Goal: Register for event/course

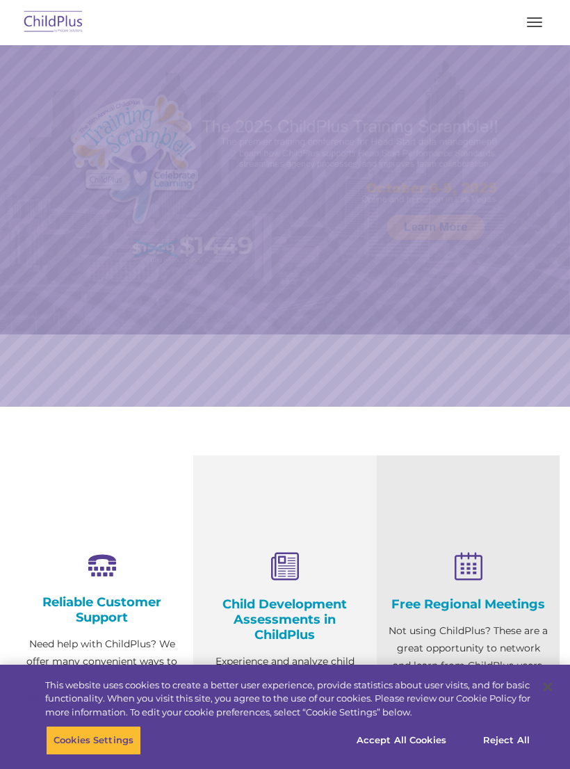
select select "MEDIUM"
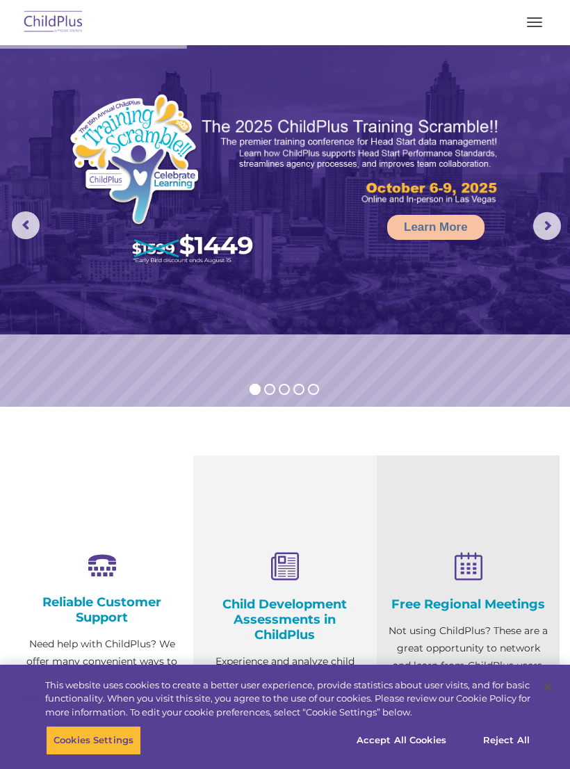
click at [62, 24] on img at bounding box center [53, 22] width 65 height 33
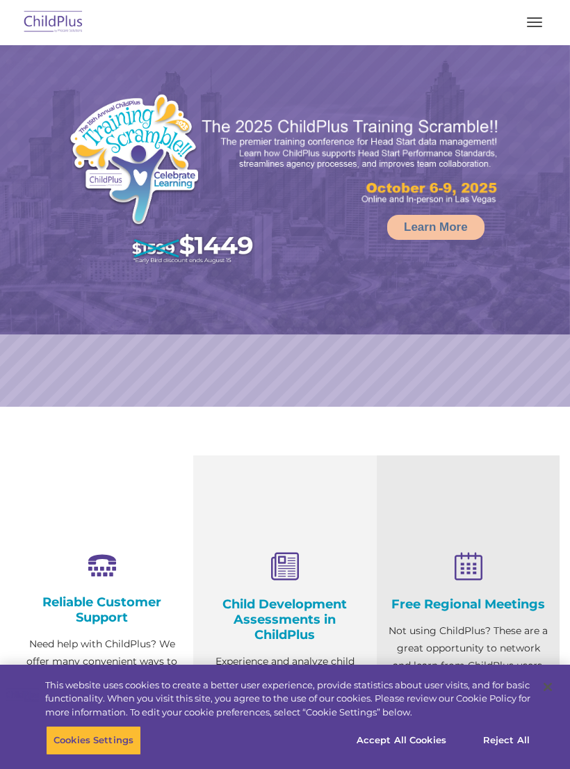
select select "MEDIUM"
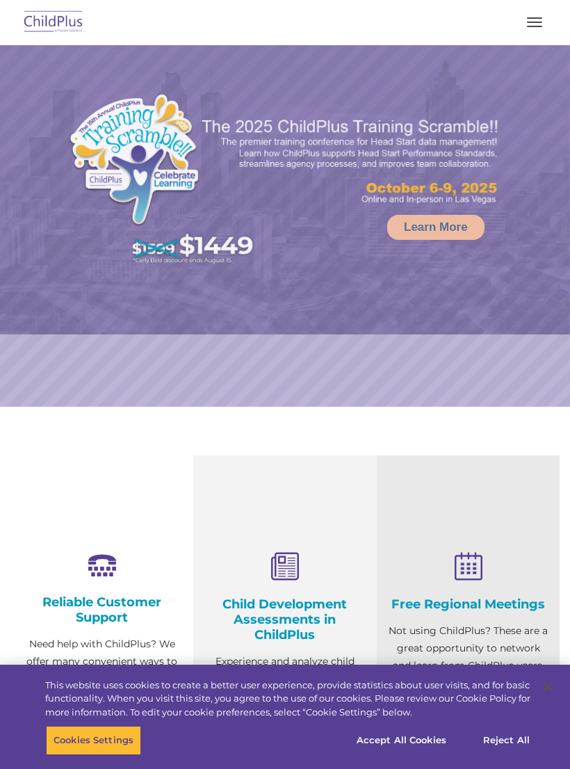
select select "MEDIUM"
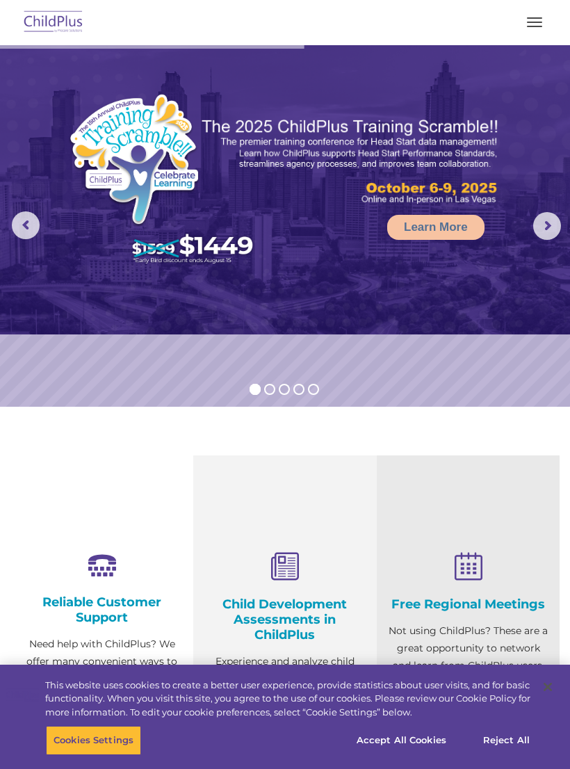
click at [539, 22] on span "button" at bounding box center [534, 22] width 15 height 1
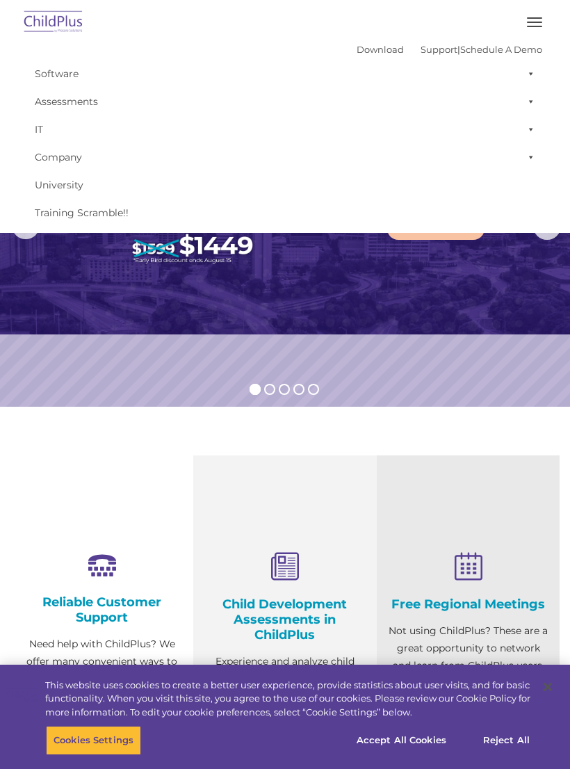
click at [96, 163] on link "Company" at bounding box center [285, 157] width 514 height 28
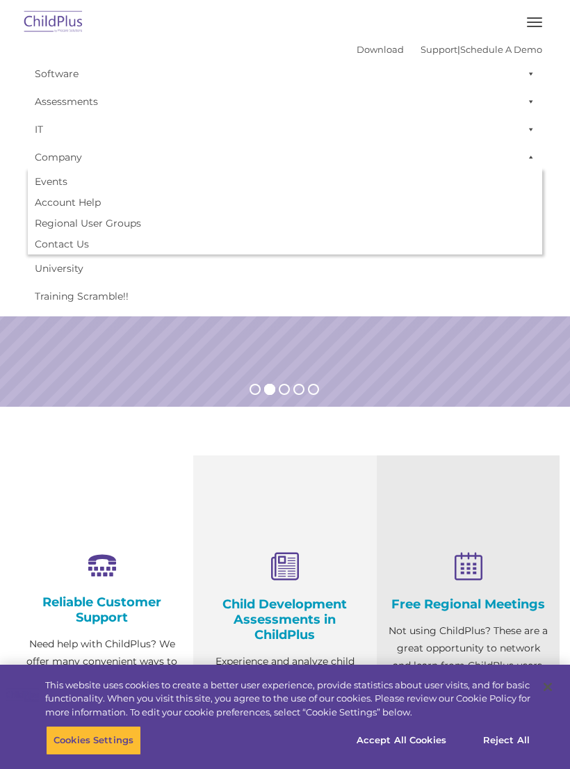
click at [213, 297] on link "Training Scramble!!" at bounding box center [285, 296] width 514 height 28
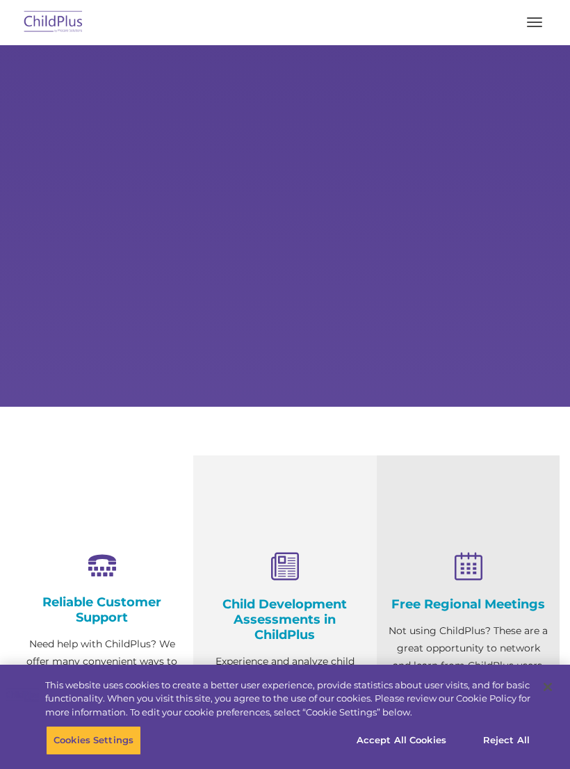
scroll to position [51, 0]
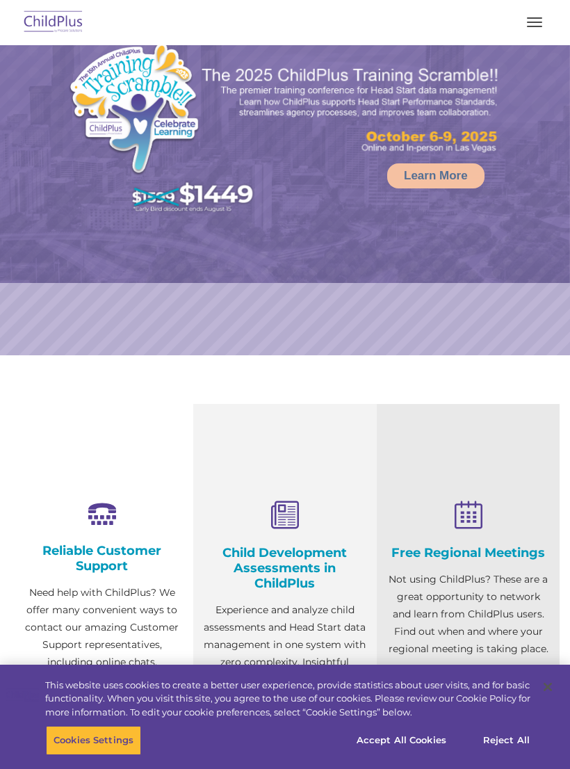
select select "MEDIUM"
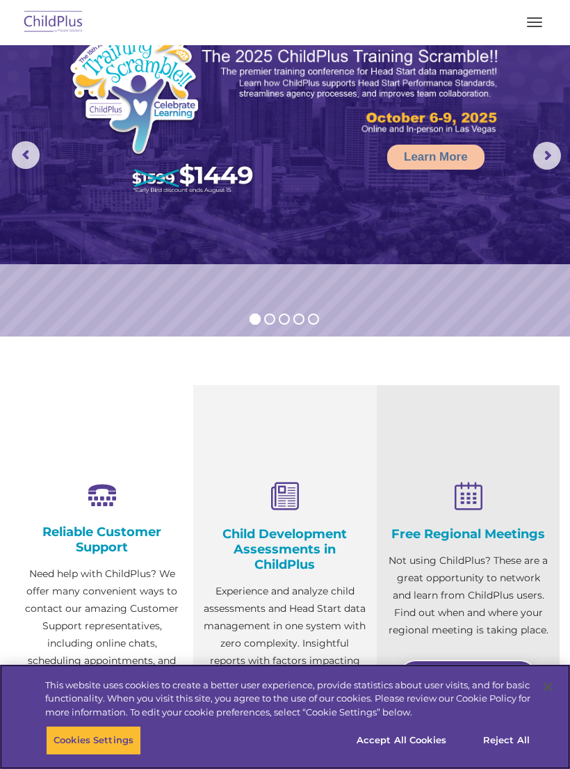
scroll to position [0, 0]
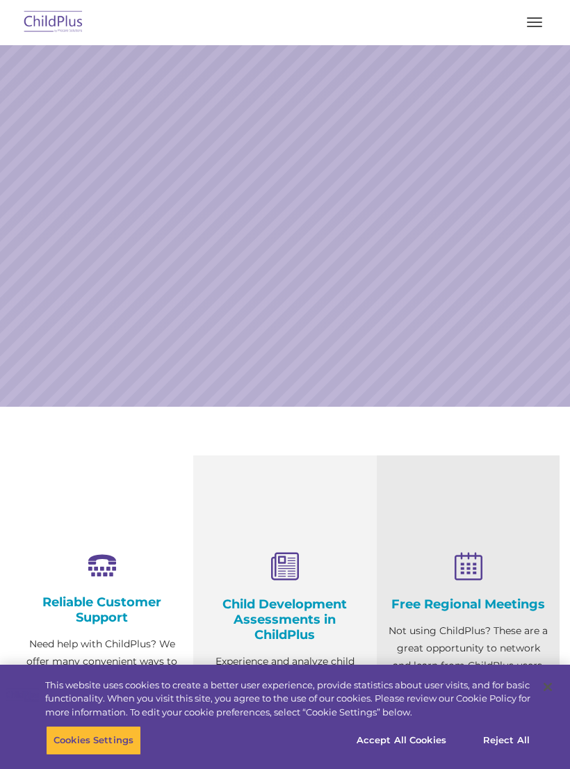
scroll to position [1512, 0]
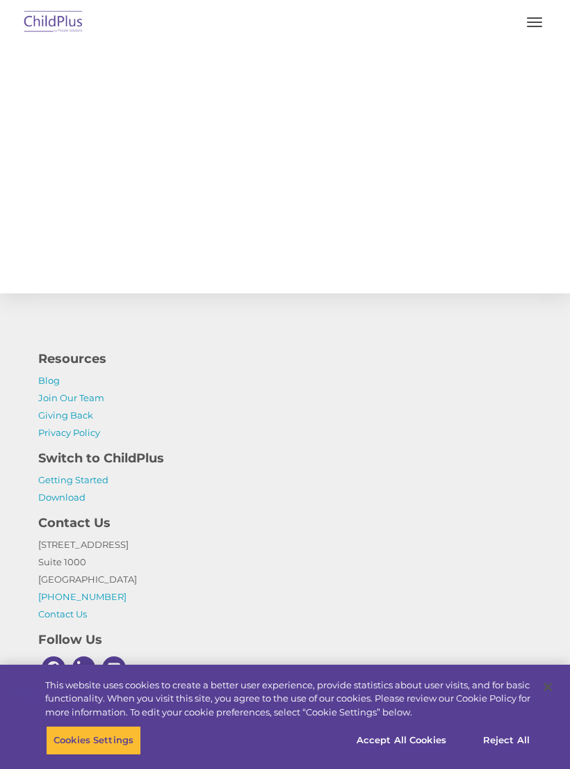
select select "MEDIUM"
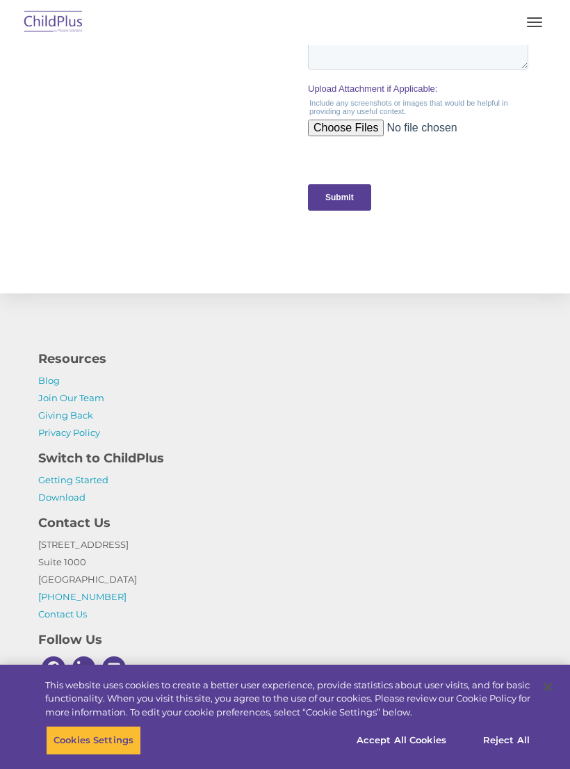
scroll to position [0, 0]
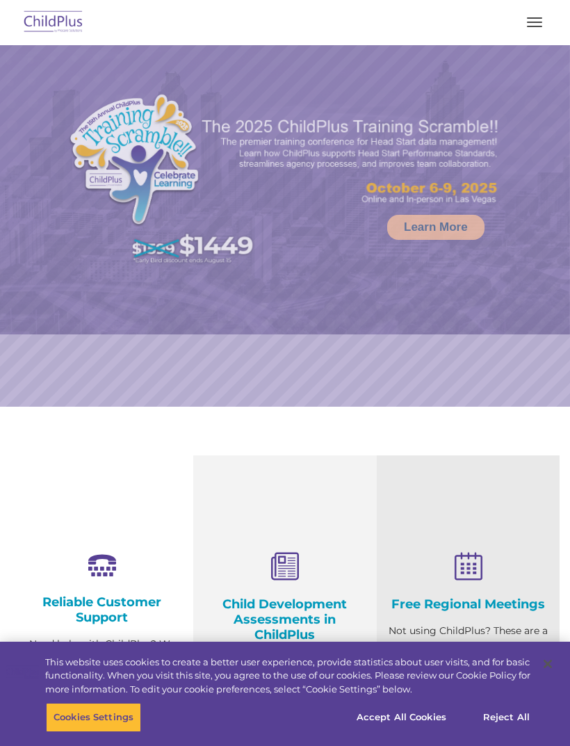
select select "MEDIUM"
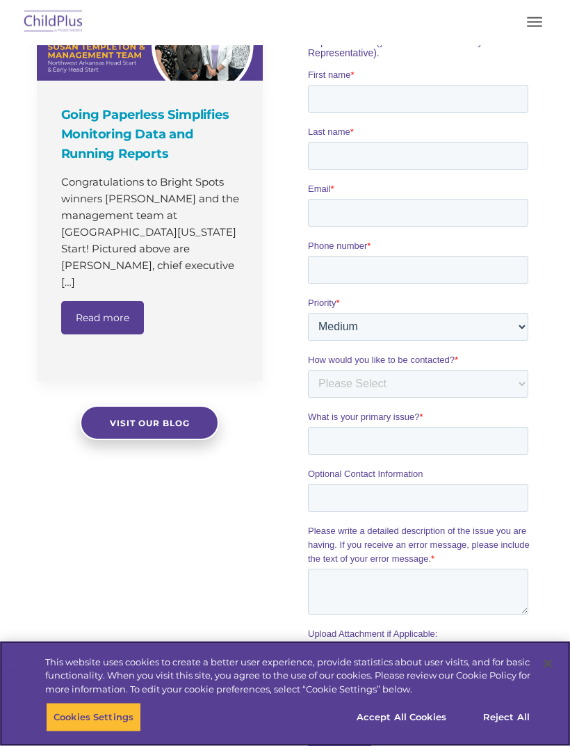
scroll to position [967, 0]
click at [398, 732] on button "Accept All Cookies" at bounding box center [401, 717] width 105 height 29
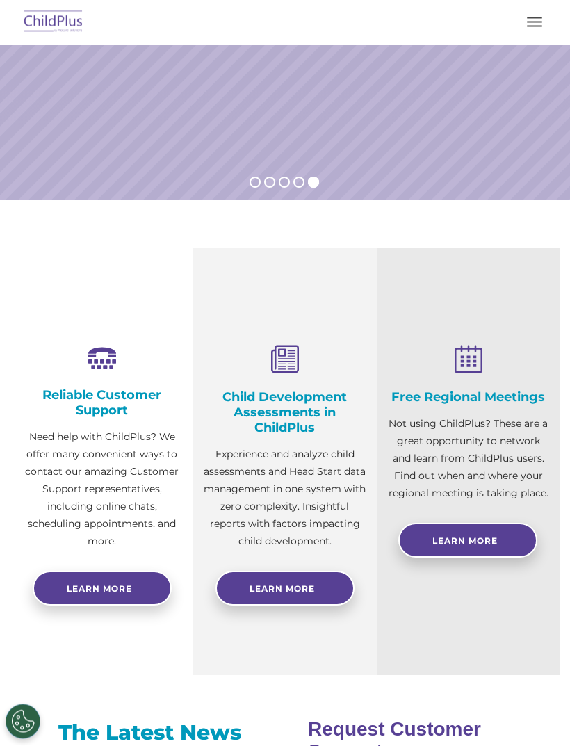
scroll to position [288, 0]
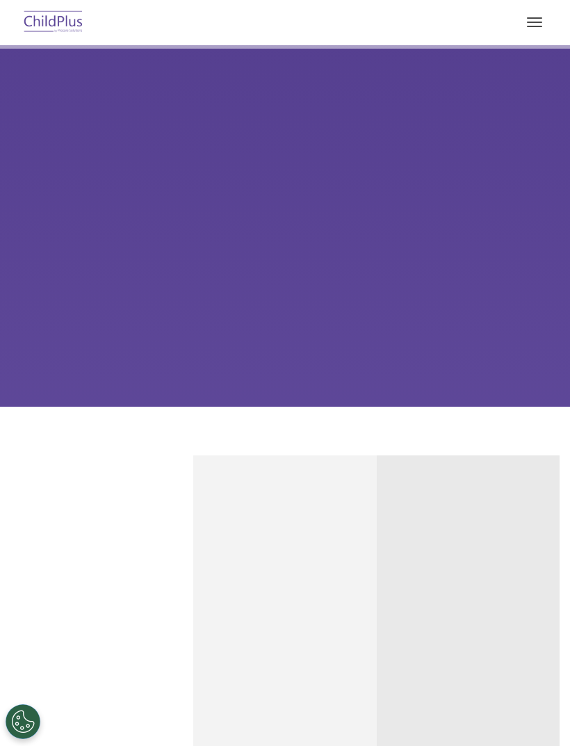
scroll to position [771, 0]
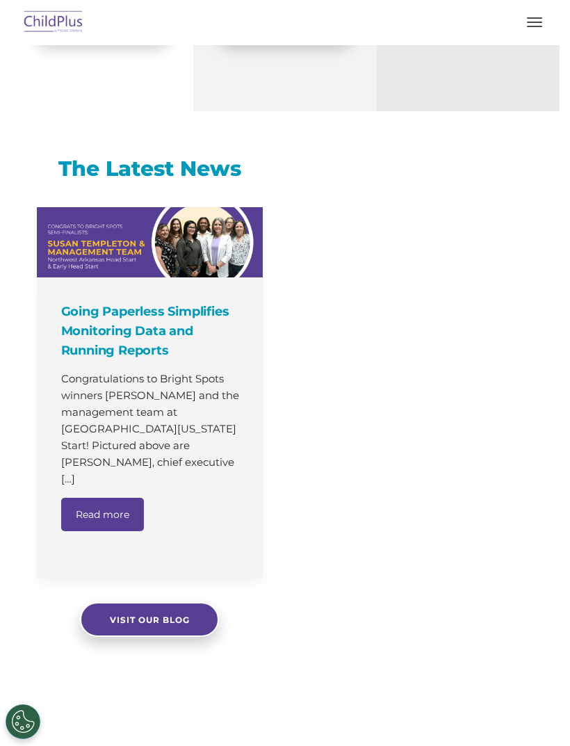
select select "MEDIUM"
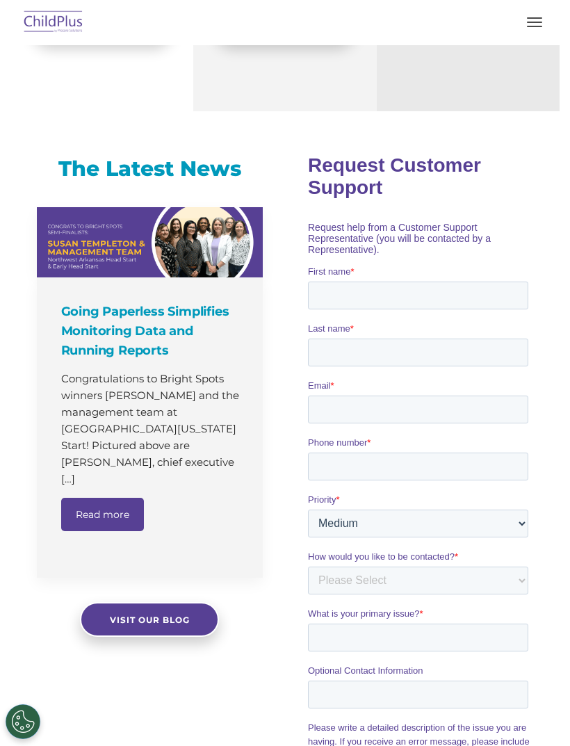
scroll to position [0, 0]
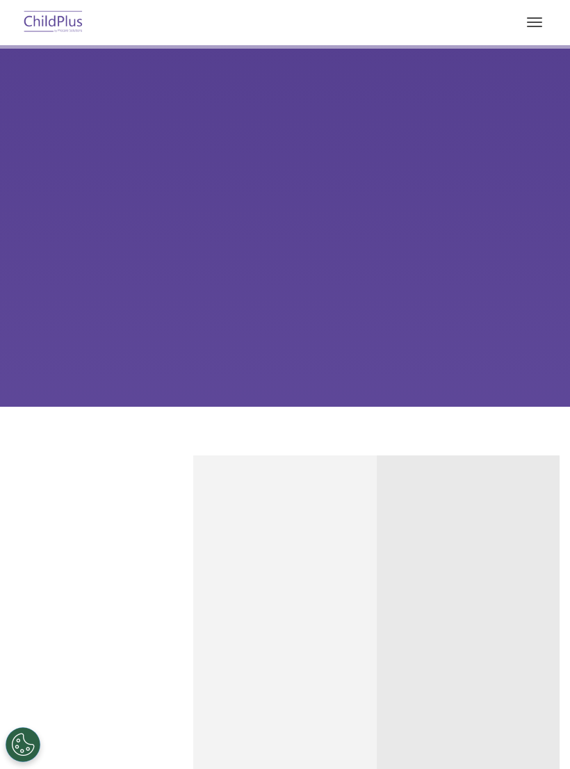
scroll to position [788, 0]
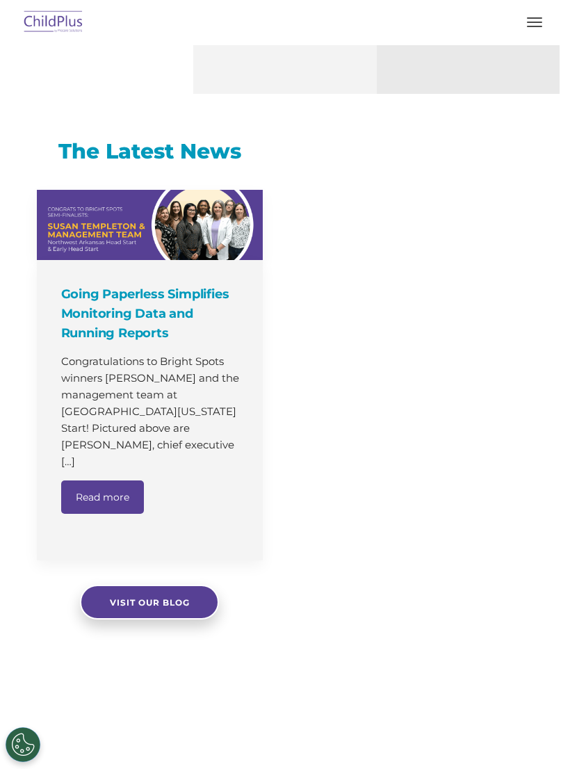
select select "MEDIUM"
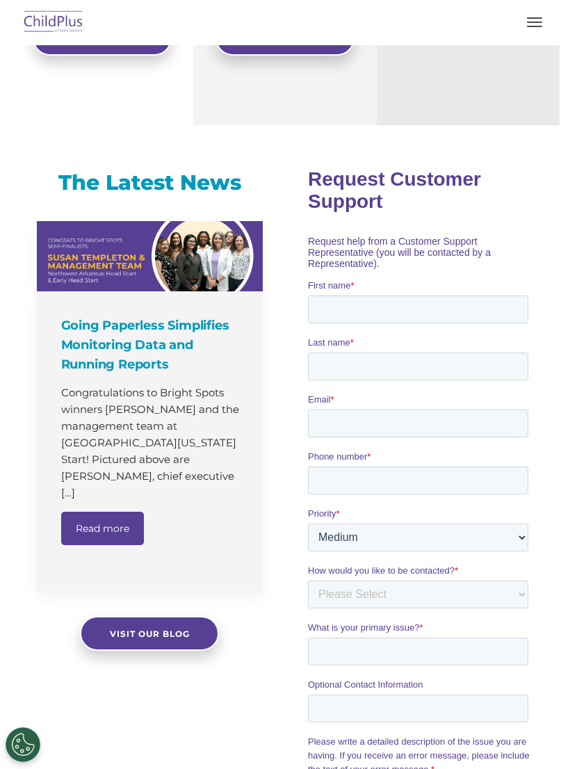
scroll to position [756, 0]
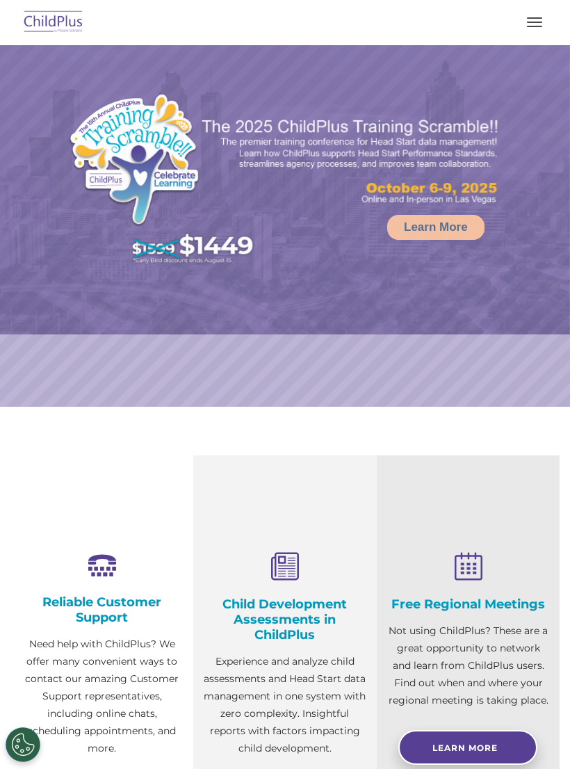
select select "MEDIUM"
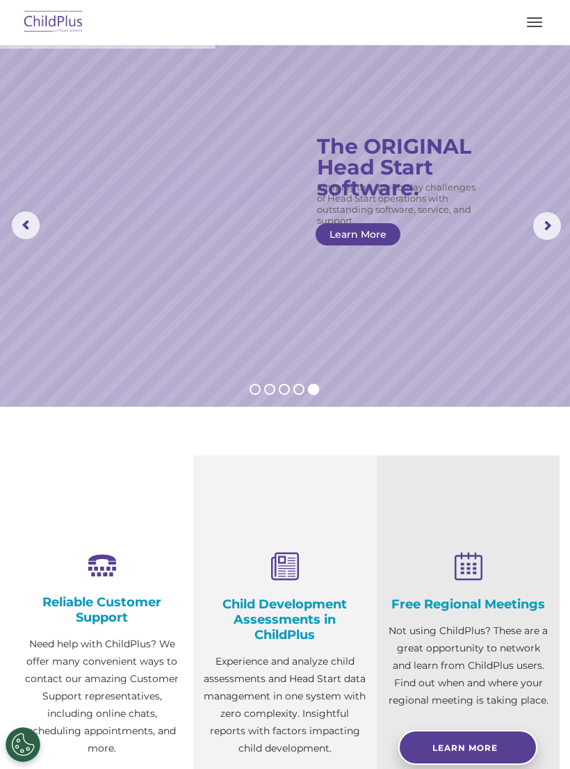
click at [544, 702] on p "Not using ChildPlus? These are a great opportunity to network and learn from Ch…" at bounding box center [468, 665] width 162 height 87
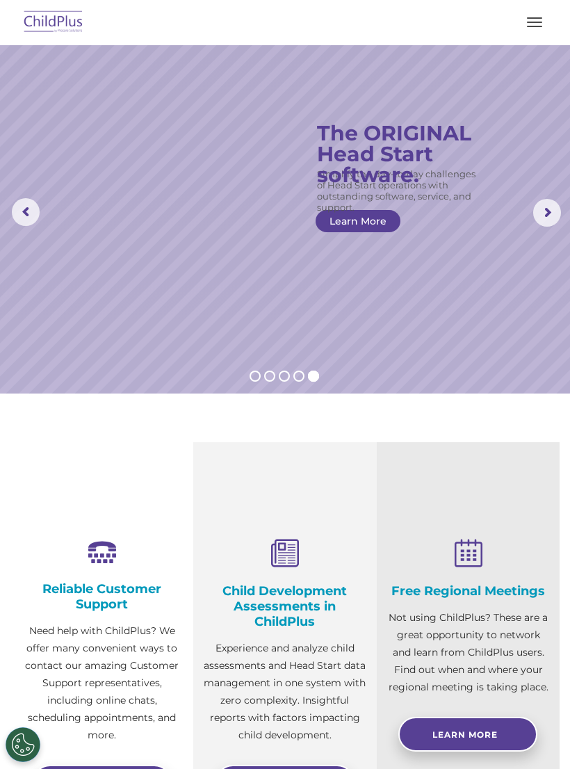
scroll to position [18, 0]
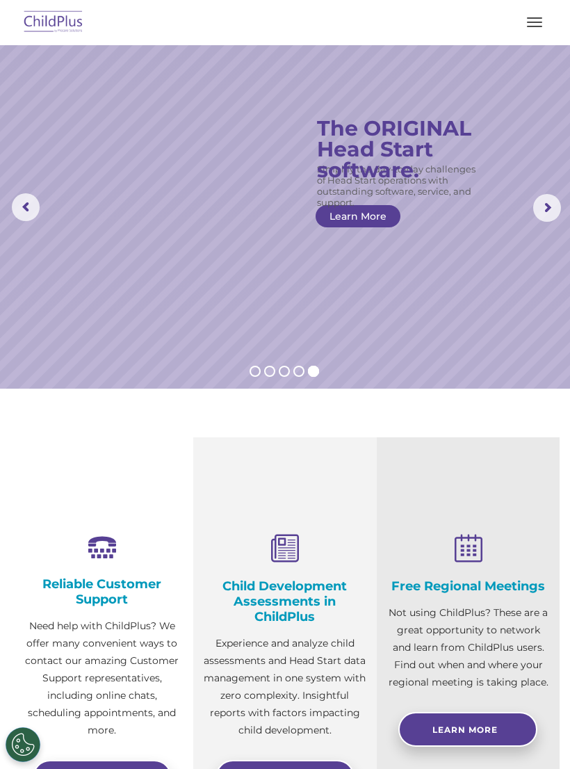
click at [550, 642] on div "Free Regional Meetings Not using ChildPlus? These are a great opportunity to ne…" at bounding box center [468, 650] width 183 height 427
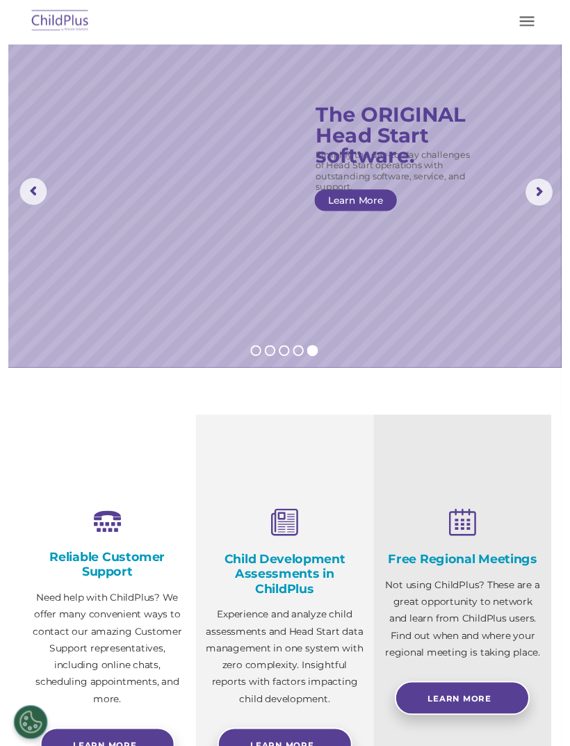
scroll to position [0, 0]
